Goal: Information Seeking & Learning: Learn about a topic

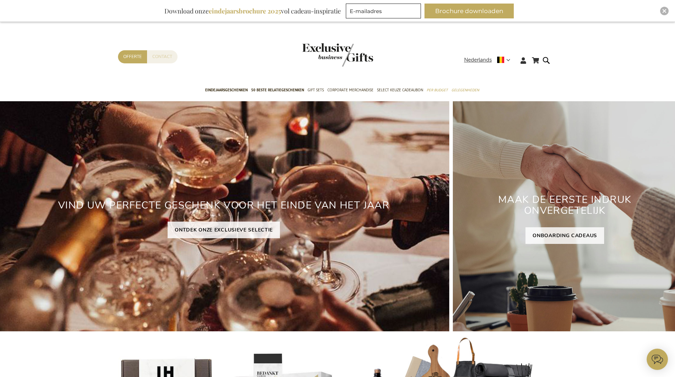
click at [172, 59] on link "Contact" at bounding box center [162, 56] width 30 height 13
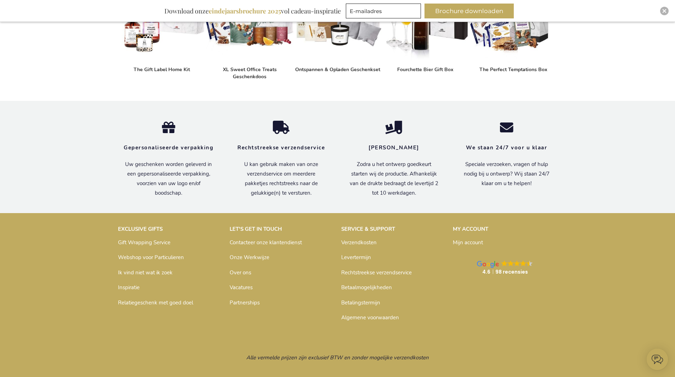
scroll to position [565, 0]
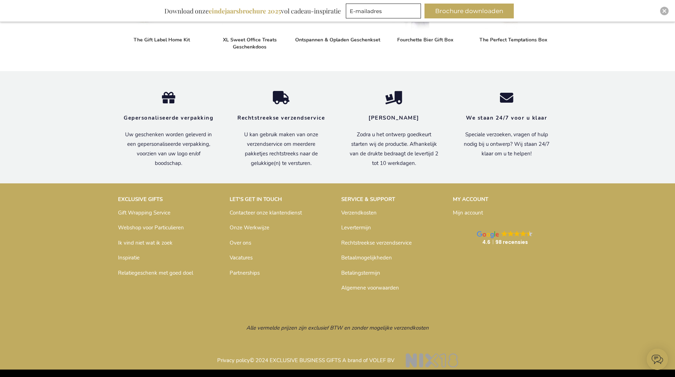
click at [245, 242] on link "Over ons" at bounding box center [241, 243] width 22 height 7
drag, startPoint x: 289, startPoint y: 361, endPoint x: 333, endPoint y: 361, distance: 43.6
click at [333, 361] on p "Privacy policy © 2024 EXCLUSIVE BUSINESS GIFTS A brand of VOLEF BV" at bounding box center [337, 357] width 439 height 18
drag, startPoint x: 368, startPoint y: 358, endPoint x: 385, endPoint y: 356, distance: 16.8
click at [385, 356] on p "Privacy policy © 2024 EXCLUSIVE BUSINESS GIFTS A brand of VOLEF BV" at bounding box center [337, 357] width 439 height 18
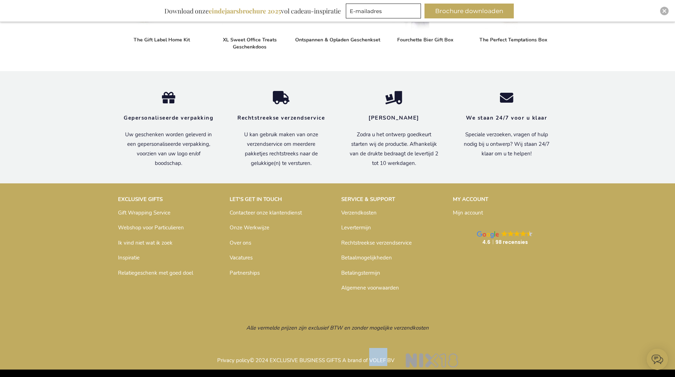
click at [379, 362] on p "Privacy policy © 2024 EXCLUSIVE BUSINESS GIFTS A brand of VOLEF BV" at bounding box center [337, 357] width 439 height 18
drag, startPoint x: 370, startPoint y: 361, endPoint x: 386, endPoint y: 360, distance: 16.3
click at [386, 360] on p "Privacy policy © 2024 EXCLUSIVE BUSINESS GIFTS A brand of VOLEF BV" at bounding box center [337, 357] width 439 height 18
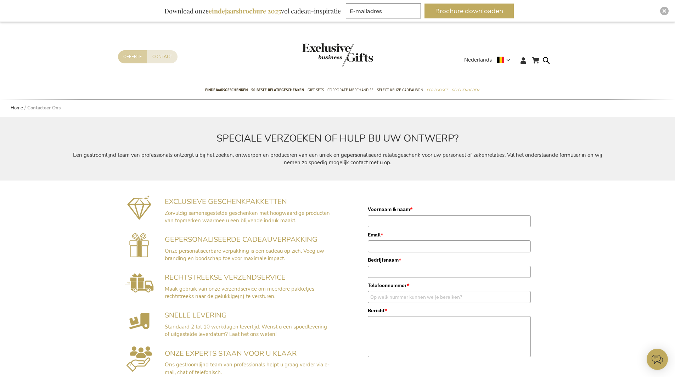
click at [141, 56] on link "Offerte" at bounding box center [132, 56] width 29 height 13
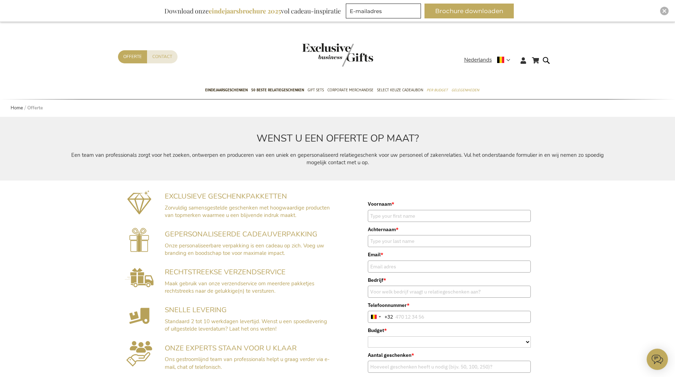
click at [361, 59] on img "store logo" at bounding box center [337, 54] width 71 height 23
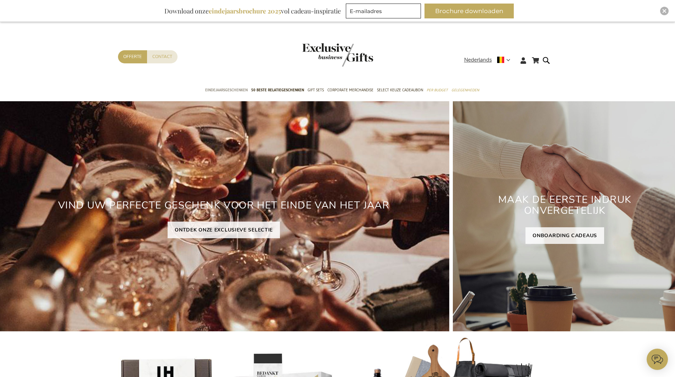
click at [235, 85] on link "Eindejaarsgeschenken" at bounding box center [226, 91] width 43 height 18
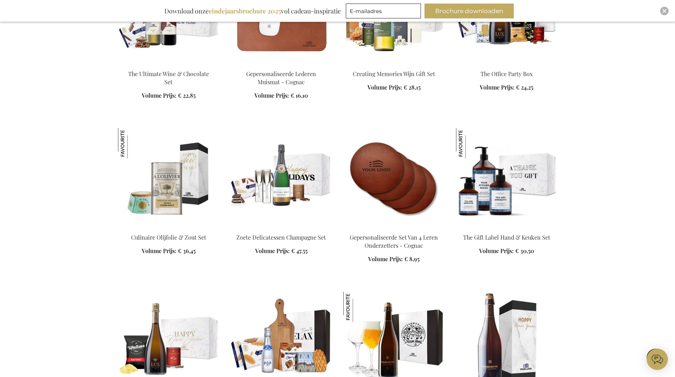
scroll to position [1276, 0]
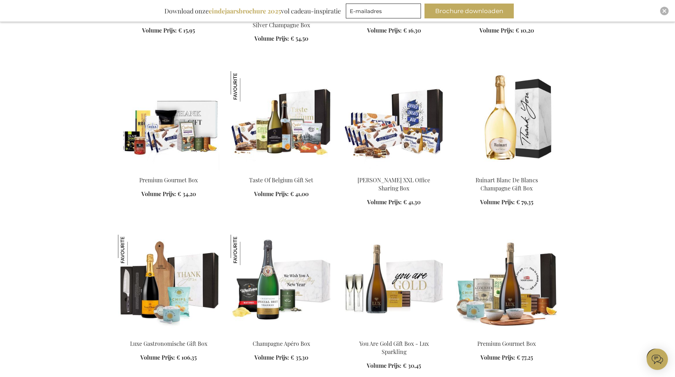
scroll to position [1453, 0]
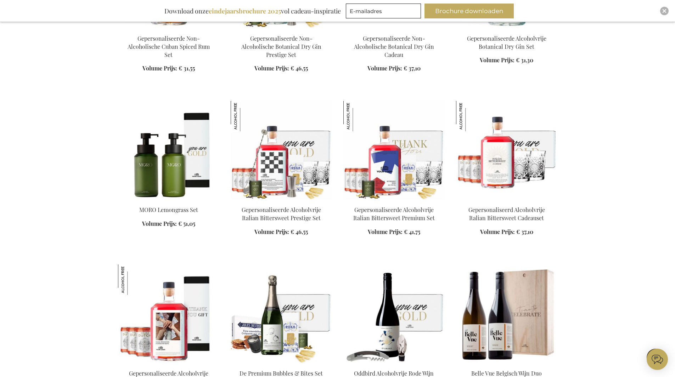
scroll to position [2516, 0]
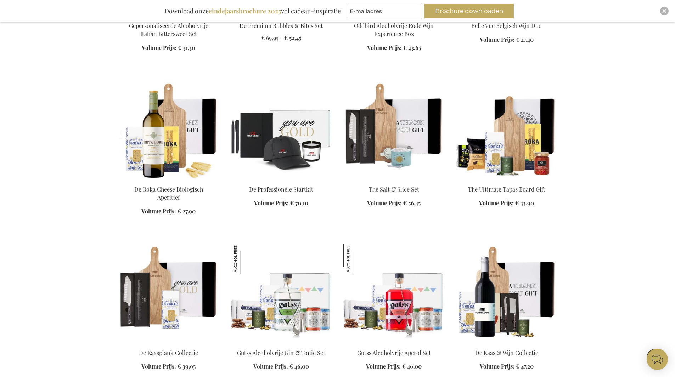
scroll to position [3012, 0]
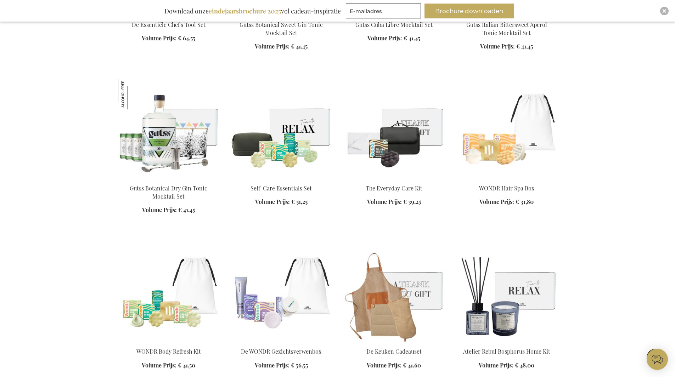
scroll to position [3260, 0]
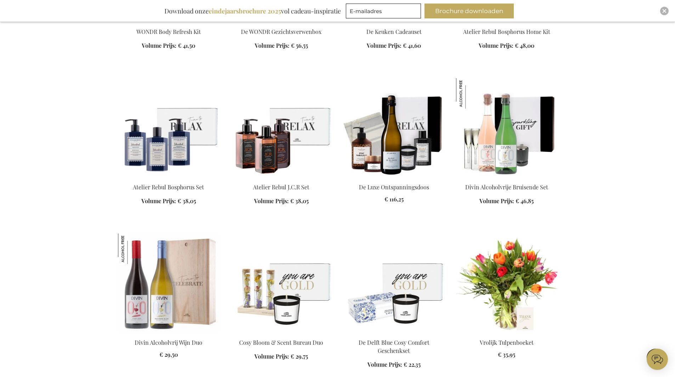
scroll to position [3579, 0]
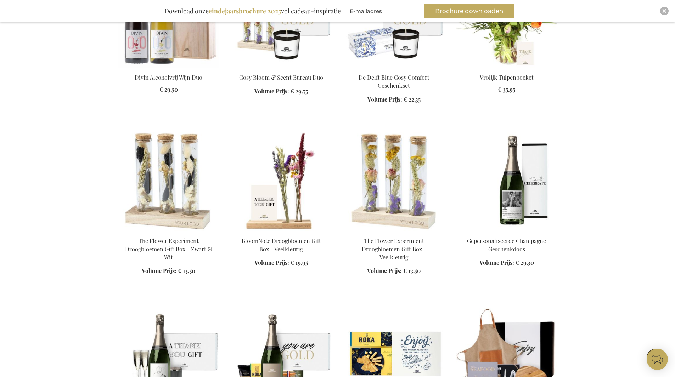
scroll to position [3827, 0]
